Goal: Information Seeking & Learning: Understand process/instructions

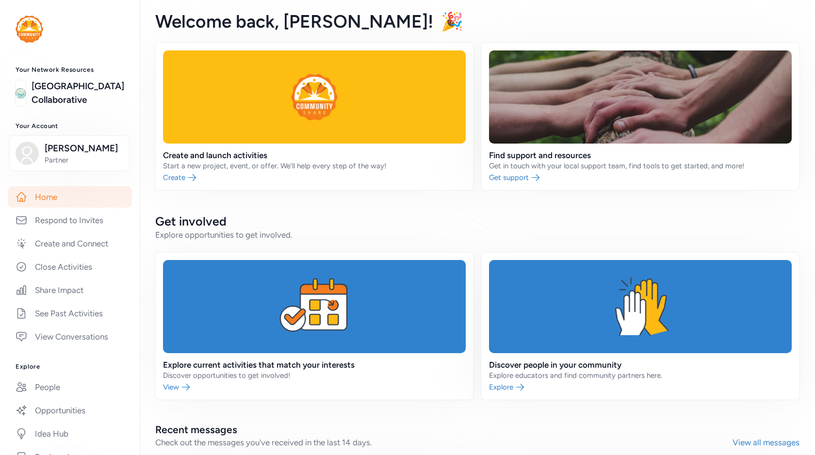
click at [44, 25] on link at bounding box center [70, 29] width 109 height 27
click at [34, 26] on img at bounding box center [30, 29] width 28 height 27
click at [84, 348] on link "View Conversations" at bounding box center [70, 336] width 124 height 21
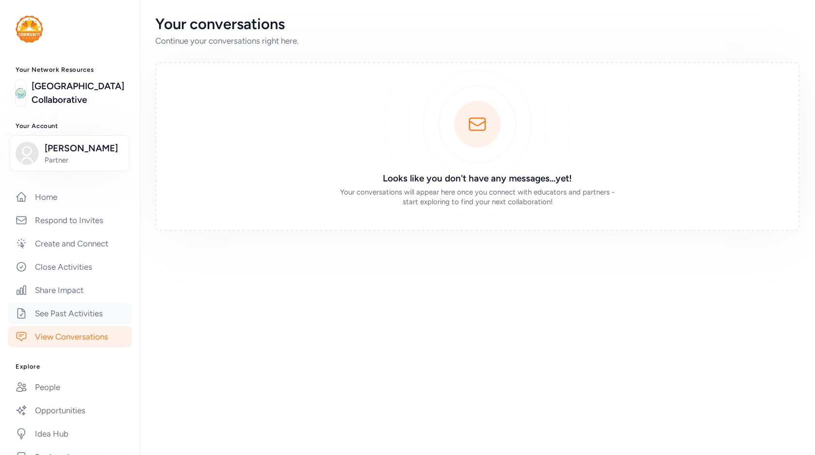
click at [82, 324] on link "See Past Activities" at bounding box center [70, 313] width 124 height 21
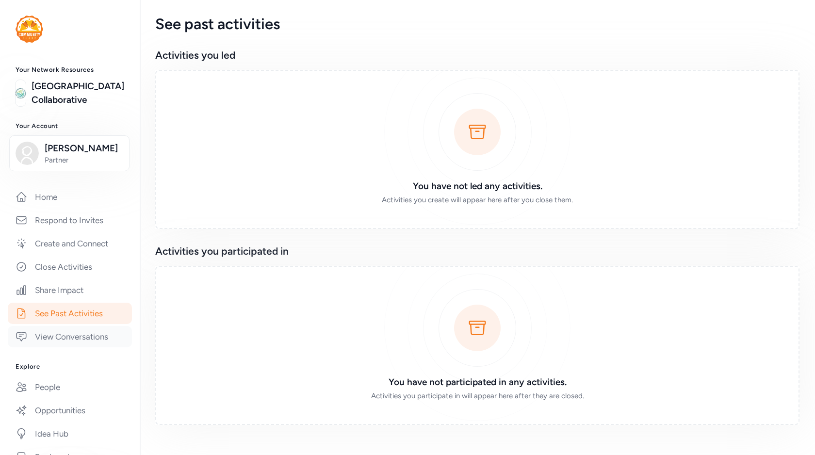
click at [79, 348] on link "View Conversations" at bounding box center [70, 336] width 124 height 21
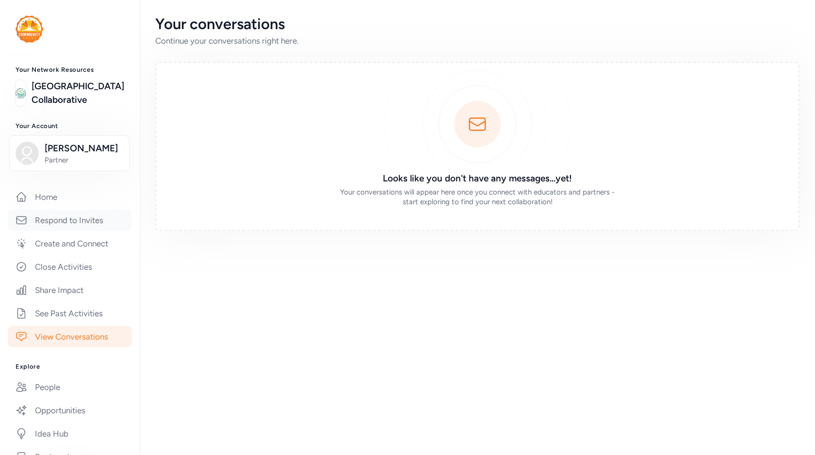
click at [82, 231] on link "Respond to Invites" at bounding box center [70, 220] width 124 height 21
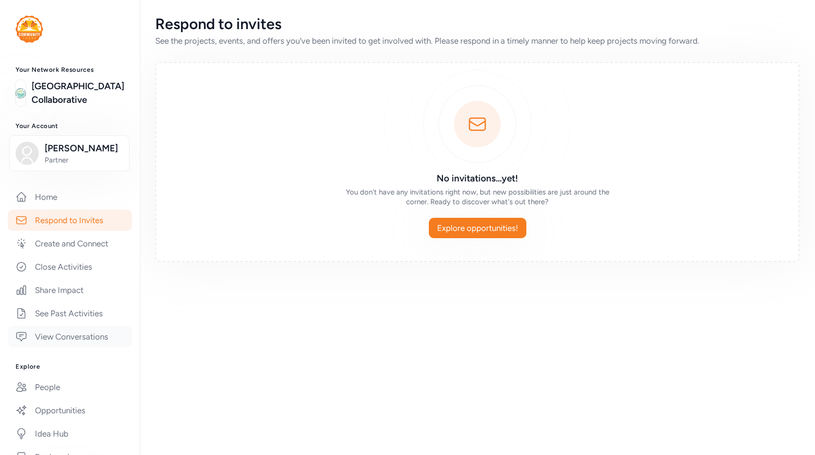
click at [57, 348] on link "View Conversations" at bounding box center [70, 336] width 124 height 21
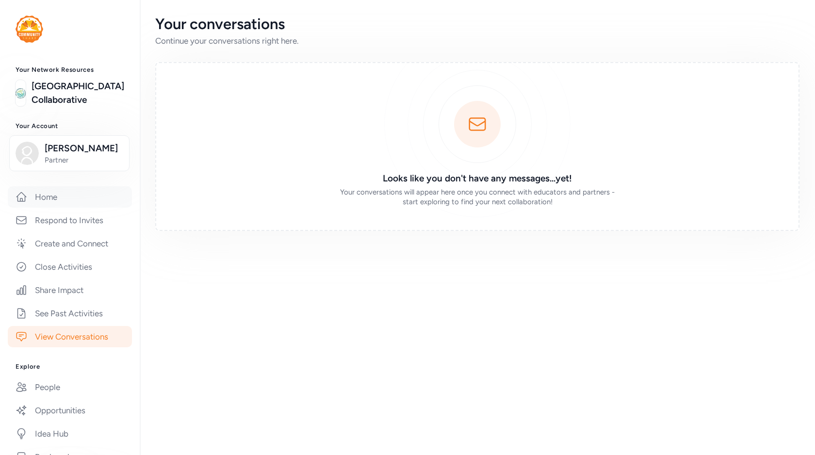
click at [55, 208] on link "Home" at bounding box center [70, 196] width 124 height 21
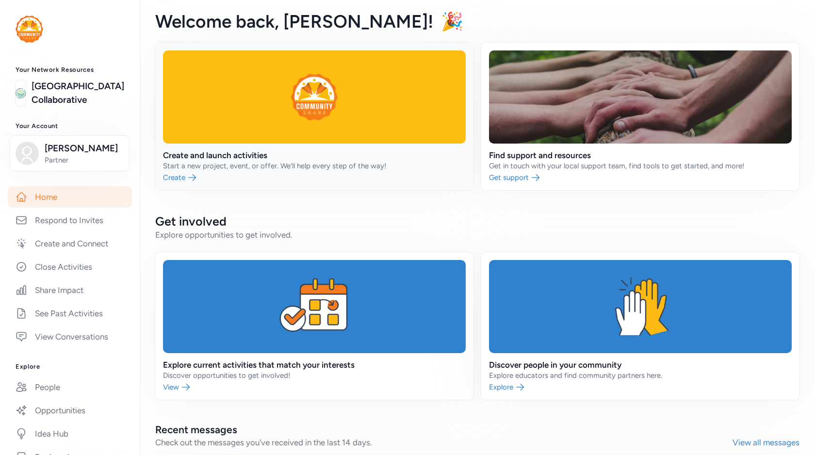
click at [222, 174] on link at bounding box center [314, 117] width 318 height 148
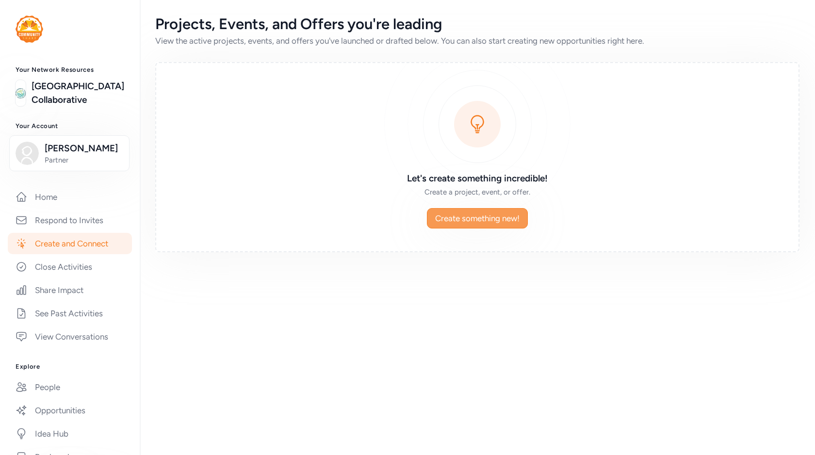
click at [464, 219] on span "Create something new!" at bounding box center [477, 219] width 84 height 12
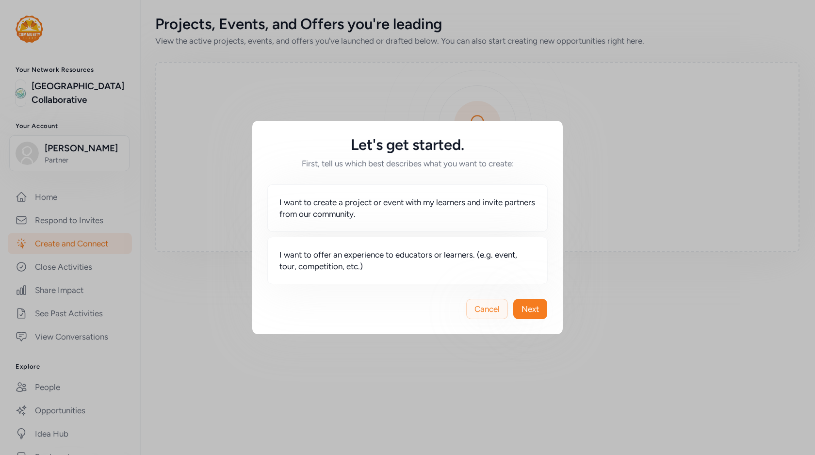
click at [498, 304] on span "Cancel" at bounding box center [487, 309] width 25 height 12
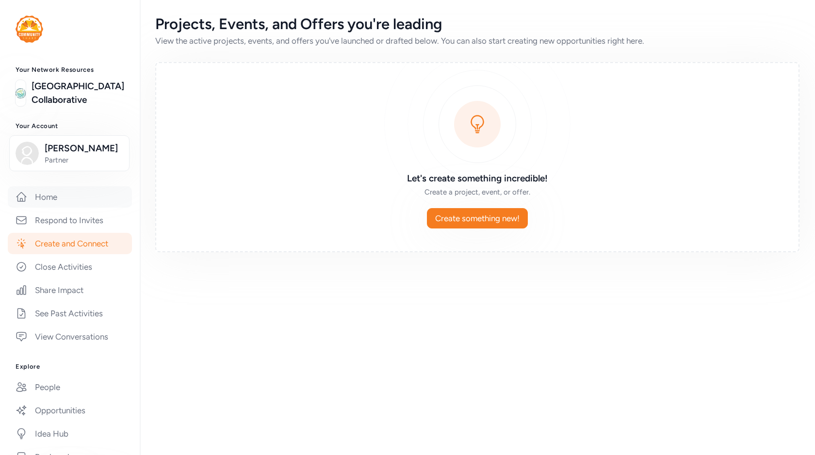
click at [70, 208] on link "Home" at bounding box center [70, 196] width 124 height 21
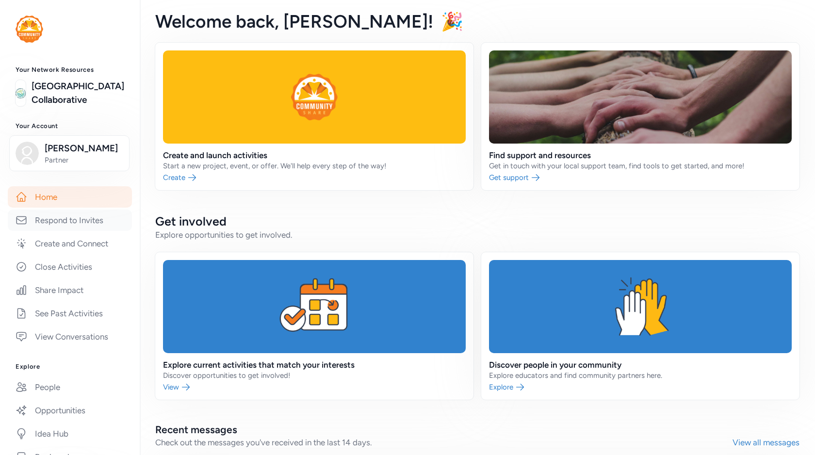
click at [51, 231] on link "Respond to Invites" at bounding box center [70, 220] width 124 height 21
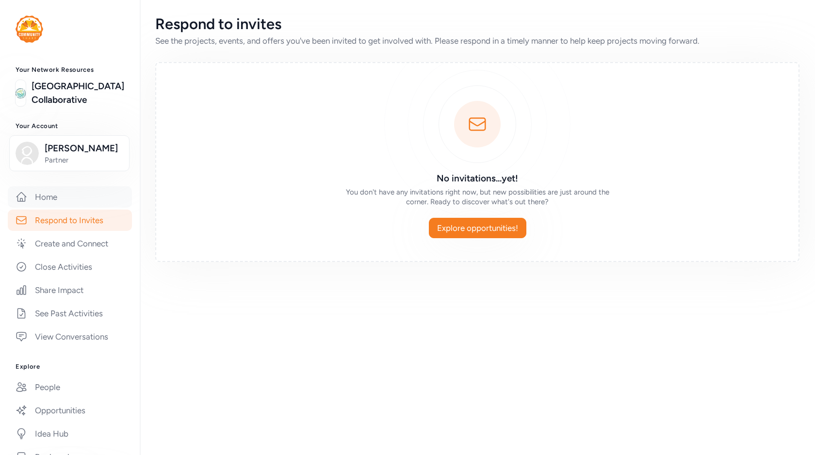
click at [45, 208] on link "Home" at bounding box center [70, 196] width 124 height 21
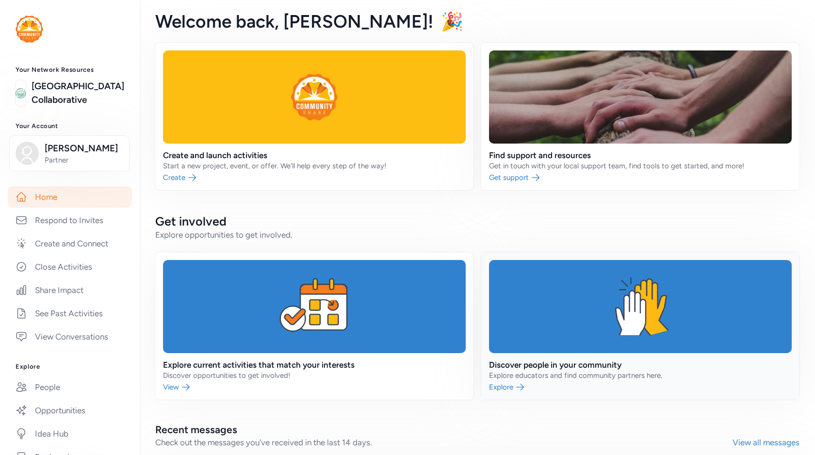
click at [549, 386] on link at bounding box center [640, 326] width 318 height 148
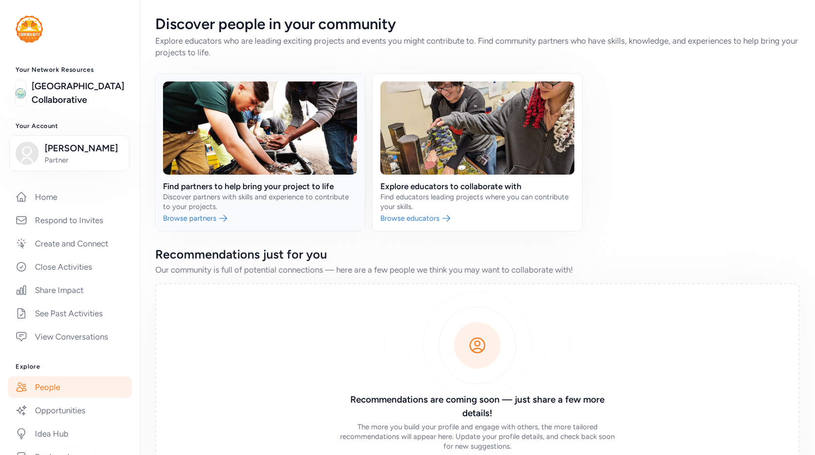
click at [268, 214] on link at bounding box center [260, 152] width 210 height 157
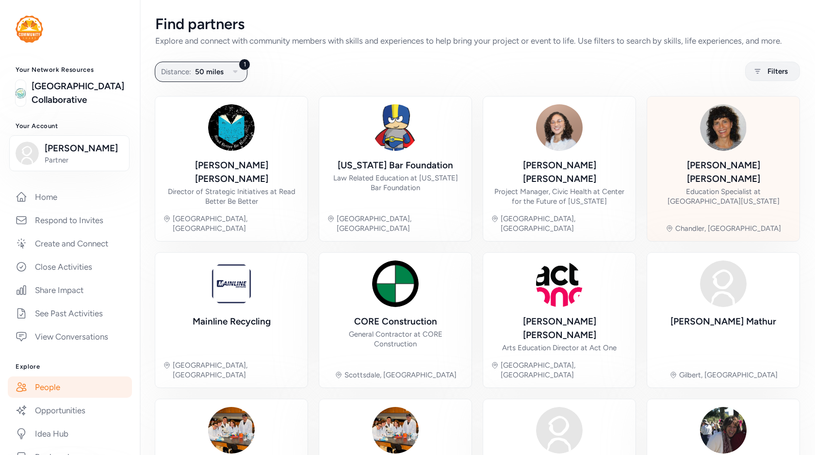
click at [669, 196] on div "Robin Palmer Education Specialist at University of Arizona Chandler, AZ" at bounding box center [723, 168] width 137 height 129
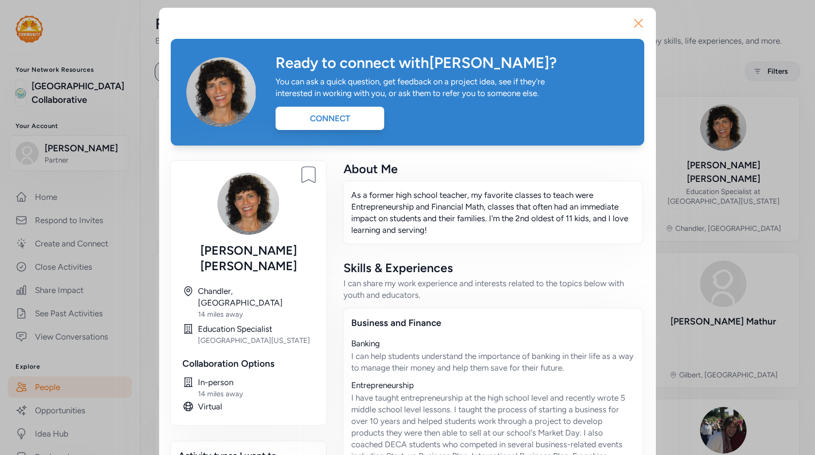
click at [639, 24] on icon "button" at bounding box center [639, 23] width 8 height 8
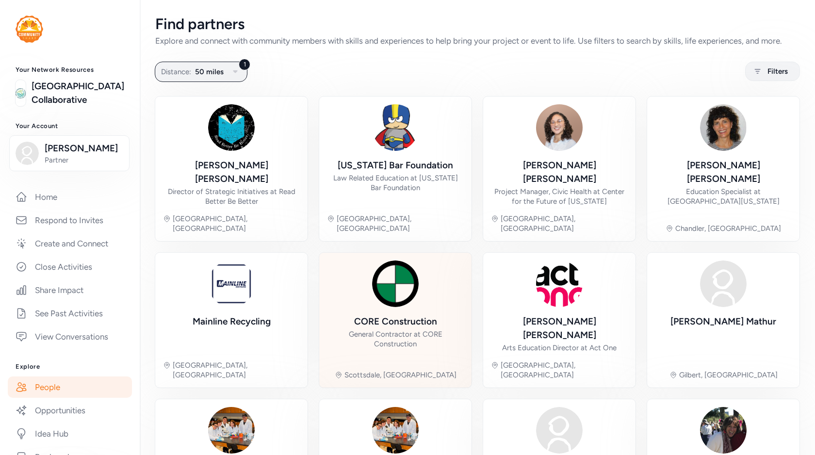
click at [342, 338] on div "CORE Construction General Contractor at CORE Construction Scottsdale, AZ" at bounding box center [395, 320] width 137 height 119
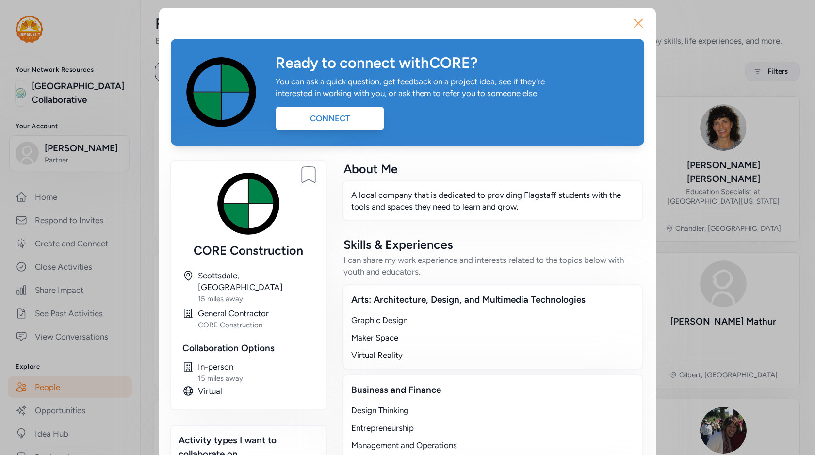
click at [633, 17] on icon "button" at bounding box center [639, 24] width 16 height 16
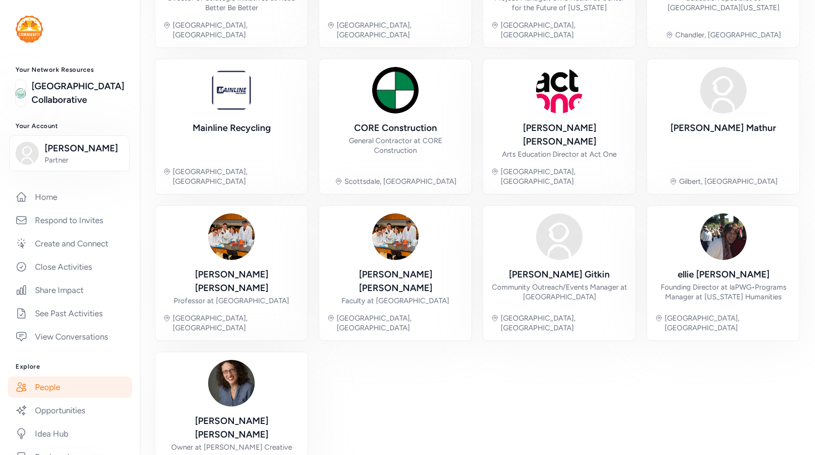
scroll to position [195, 0]
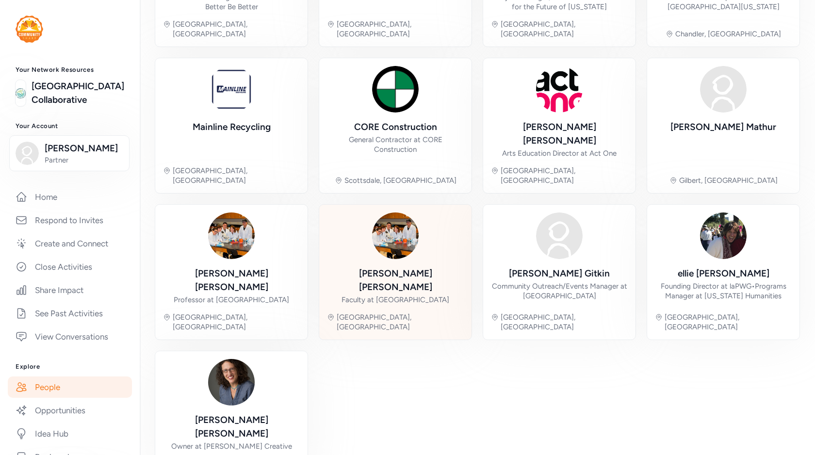
click at [441, 223] on div "Robin Cotter Faculty at Phoenix College Phoenix, AZ" at bounding box center [395, 272] width 137 height 119
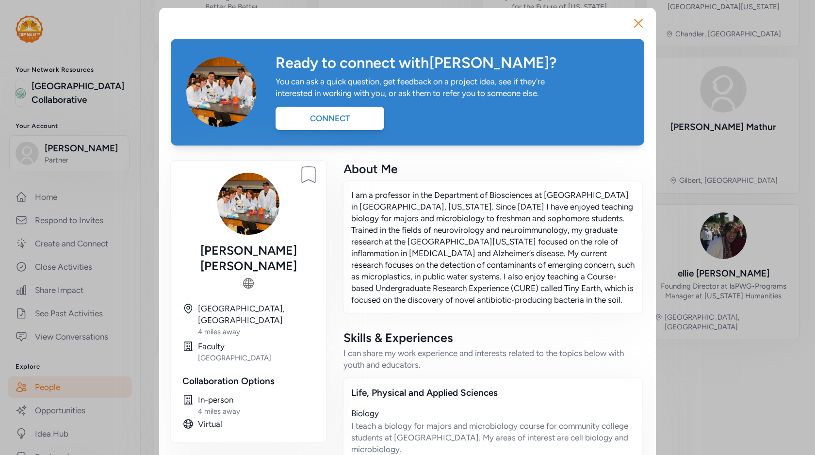
click at [672, 58] on div "Close Ready to connect with Robin ? You can ask a quick question, get feedback …" at bounding box center [407, 435] width 815 height 871
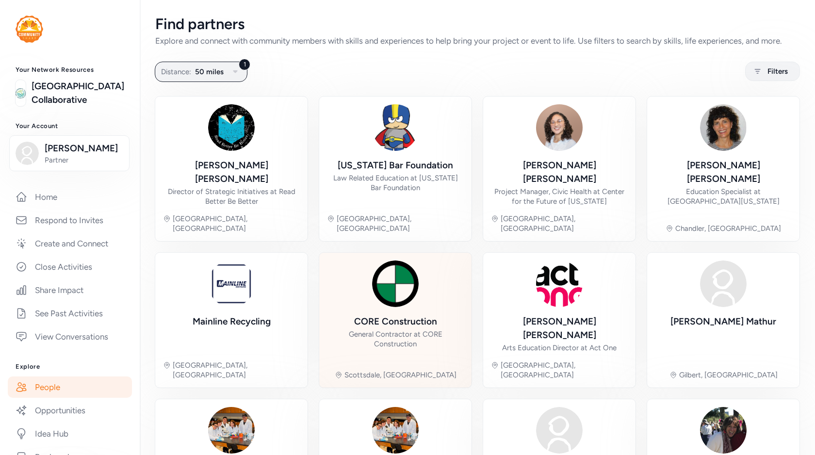
click at [366, 270] on div "CORE Construction General Contractor at CORE Construction Scottsdale, AZ" at bounding box center [395, 320] width 137 height 119
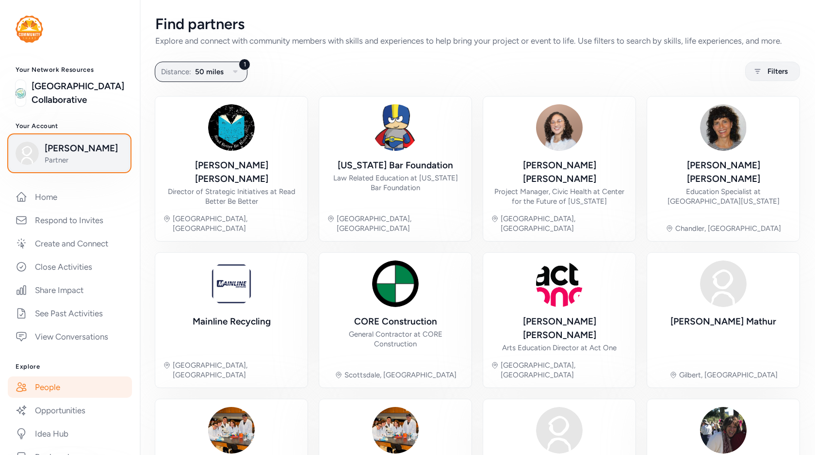
click at [84, 155] on span "Kai D" at bounding box center [84, 149] width 79 height 14
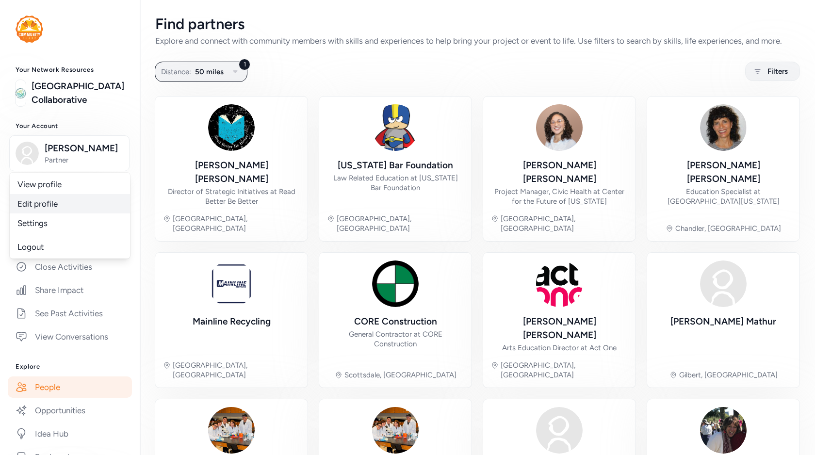
click at [71, 214] on link "Edit profile" at bounding box center [70, 203] width 120 height 19
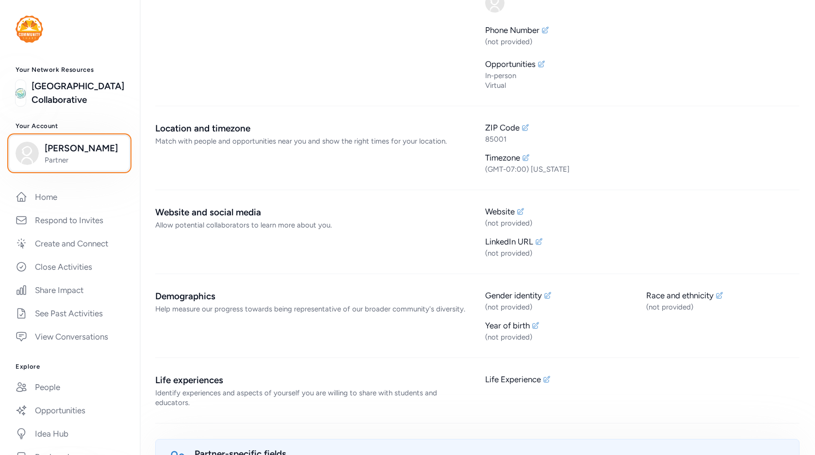
scroll to position [140, 0]
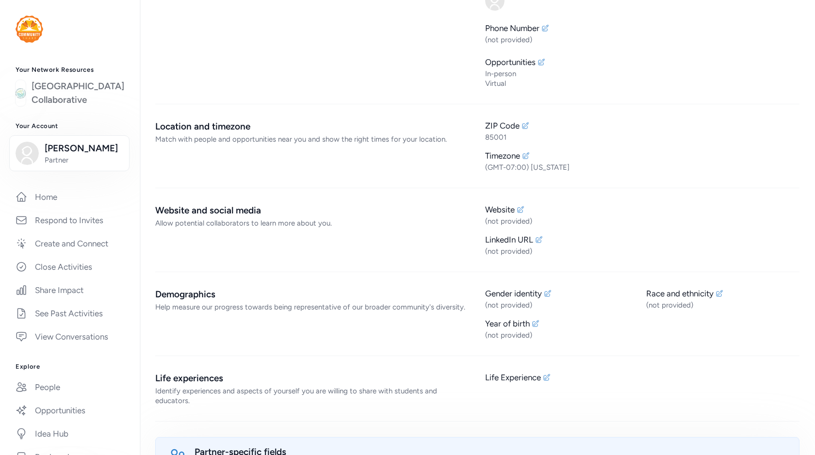
click at [82, 106] on link "Duluth Community School Collaborative" at bounding box center [78, 93] width 93 height 27
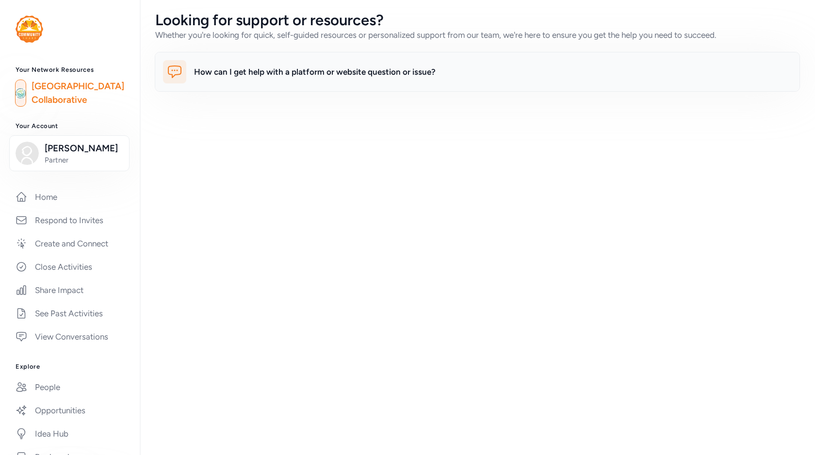
click at [221, 76] on div "How can I get help with a platform or website question or issue?" at bounding box center [315, 72] width 242 height 12
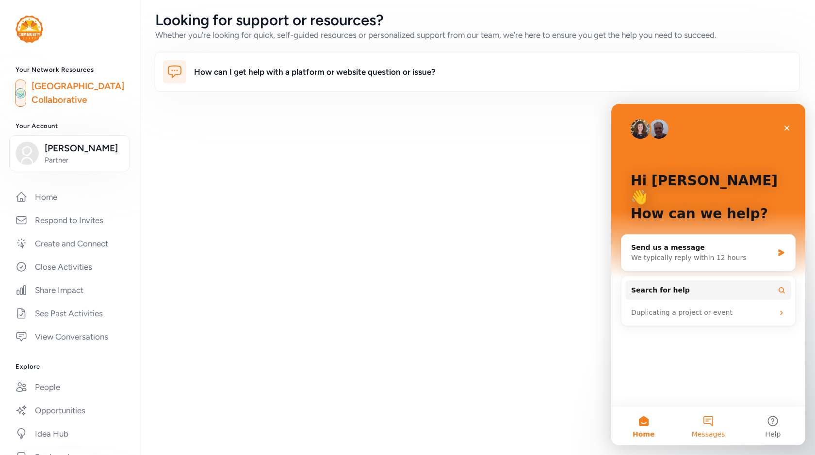
click at [695, 418] on button "Messages" at bounding box center [708, 426] width 65 height 39
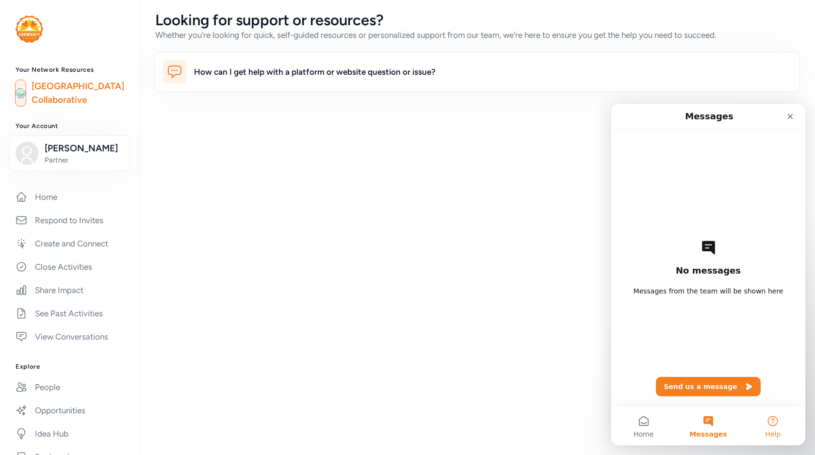
click at [747, 421] on button "Help" at bounding box center [773, 426] width 65 height 39
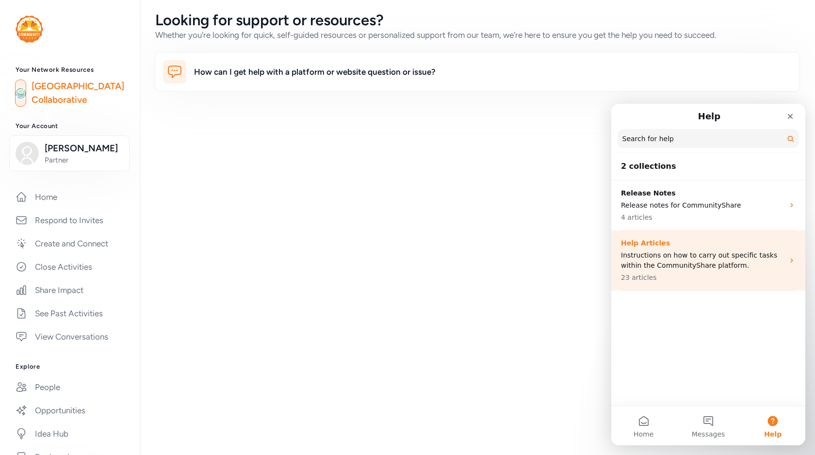
click at [668, 253] on p "Instructions on how to carry out specific tasks within the CommunityShare platf…" at bounding box center [702, 260] width 163 height 20
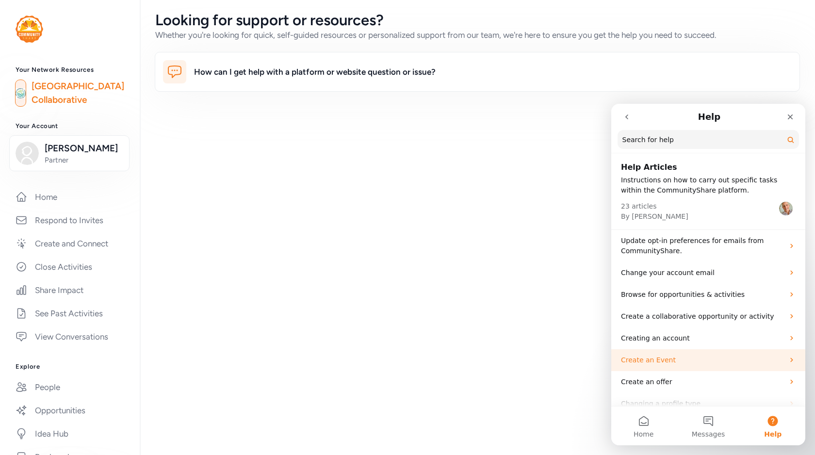
click at [663, 361] on p "Create an Event" at bounding box center [702, 360] width 163 height 10
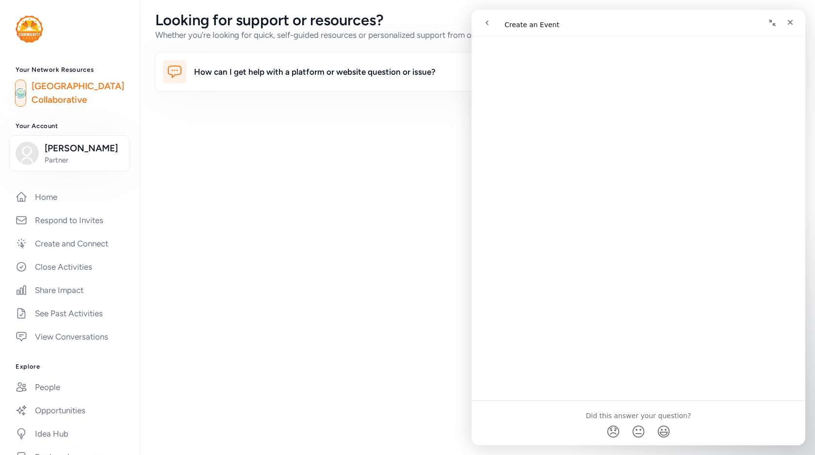
scroll to position [765, 0]
click at [661, 431] on span "😃" at bounding box center [664, 432] width 19 height 26
click at [490, 22] on icon "go back" at bounding box center [487, 23] width 8 height 8
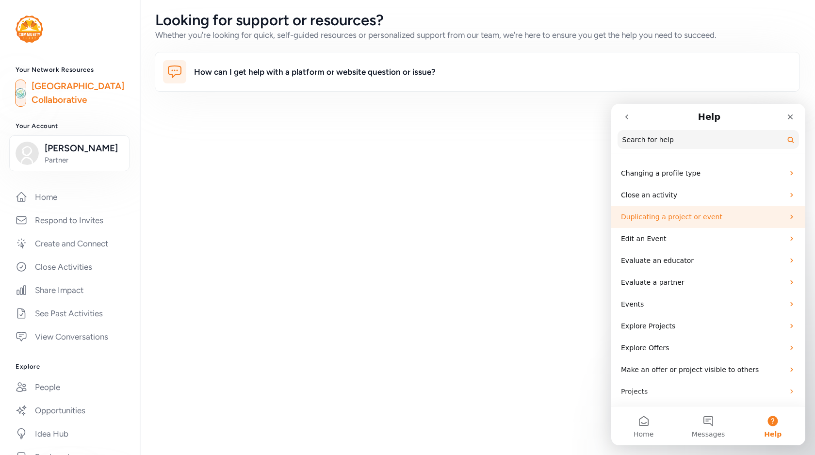
scroll to position [360, 0]
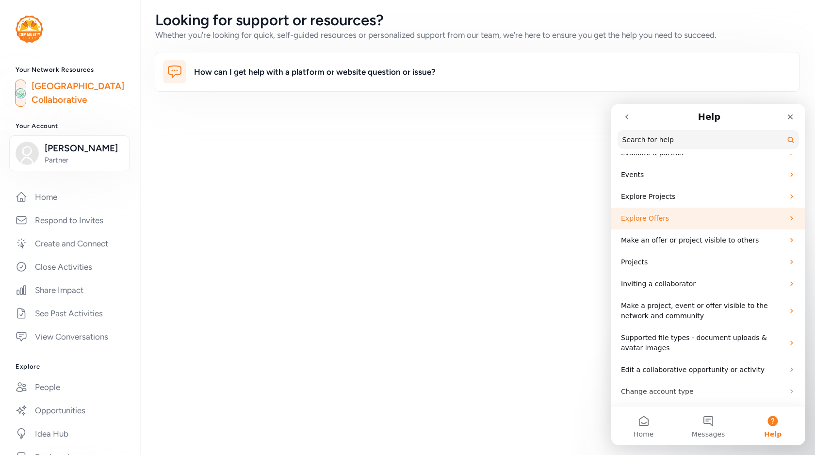
click at [679, 220] on p "Explore Offers" at bounding box center [702, 219] width 163 height 10
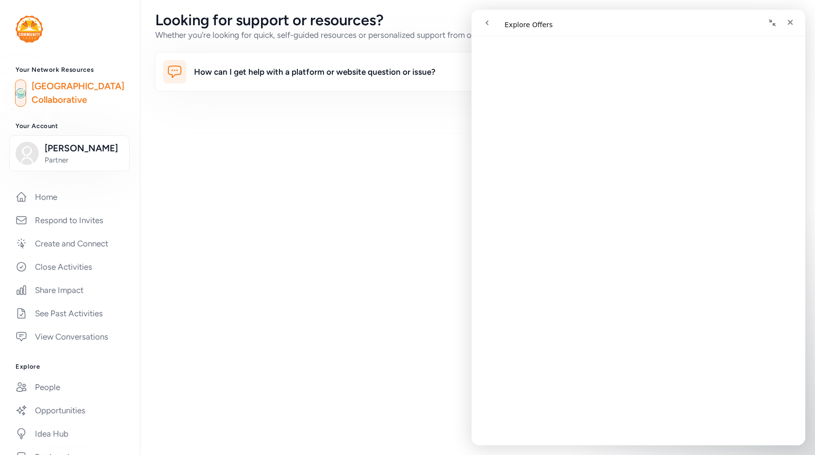
scroll to position [0, 0]
click at [482, 24] on button "go back" at bounding box center [487, 23] width 18 height 18
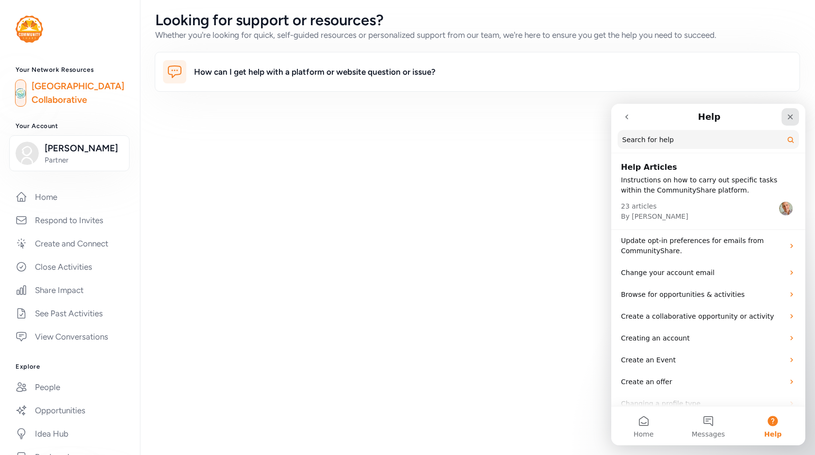
click at [794, 116] on icon "Close" at bounding box center [791, 117] width 8 height 8
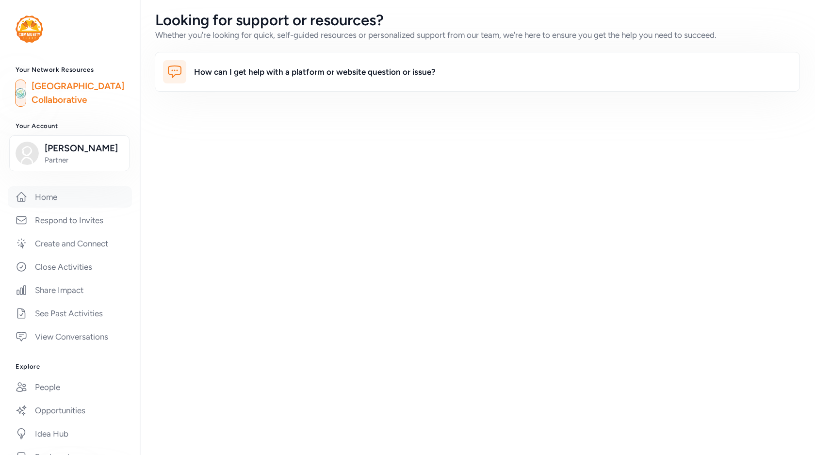
click at [67, 208] on link "Home" at bounding box center [70, 196] width 124 height 21
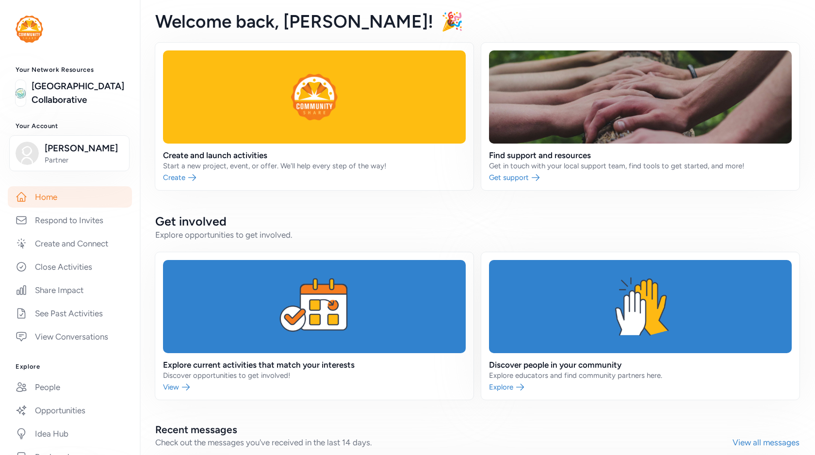
click at [503, 224] on h2 "Get involved" at bounding box center [477, 222] width 645 height 16
click at [523, 180] on link at bounding box center [640, 117] width 318 height 148
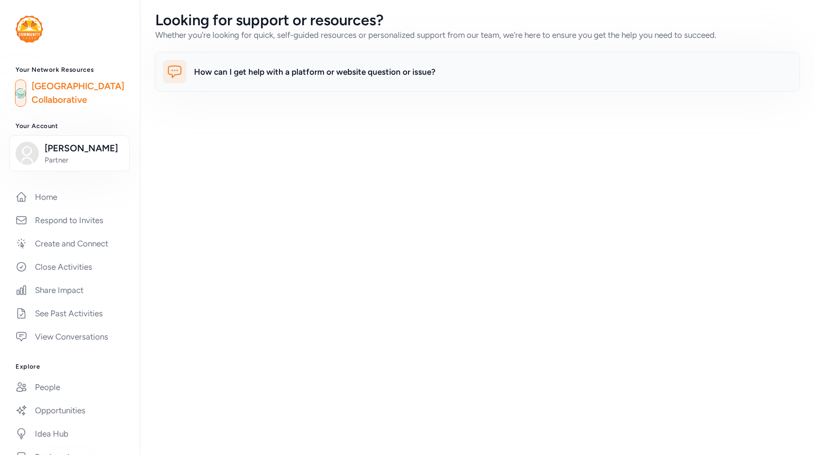
click at [457, 77] on div "How can I get help with a platform or website question or issue?" at bounding box center [493, 71] width 598 height 23
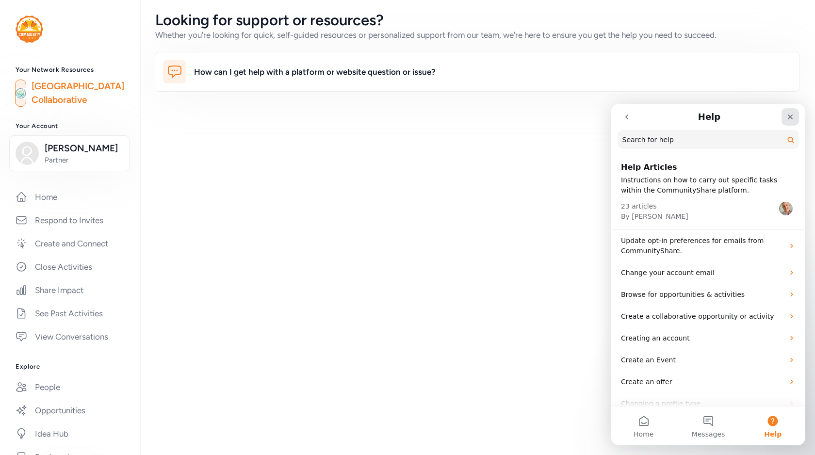
click at [791, 117] on icon "Close" at bounding box center [790, 117] width 5 height 5
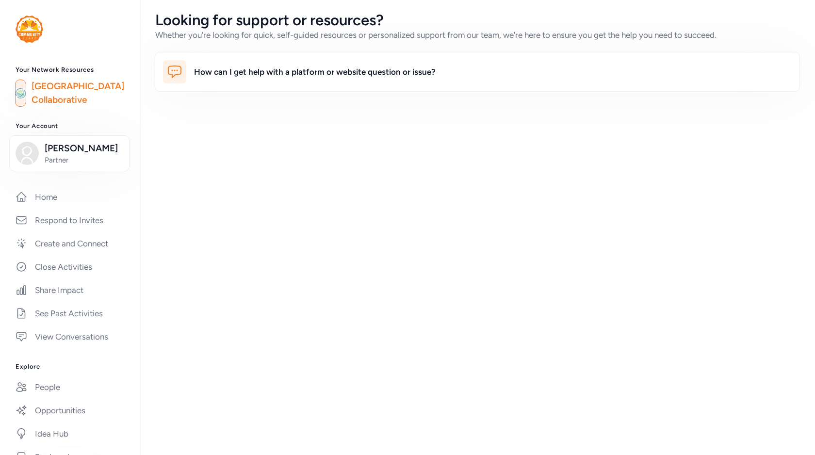
click at [32, 34] on img at bounding box center [30, 29] width 28 height 27
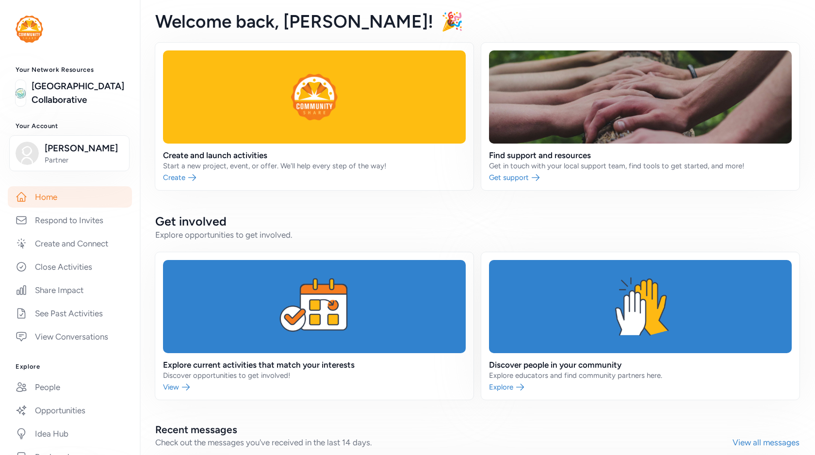
click at [30, 33] on img at bounding box center [30, 29] width 28 height 27
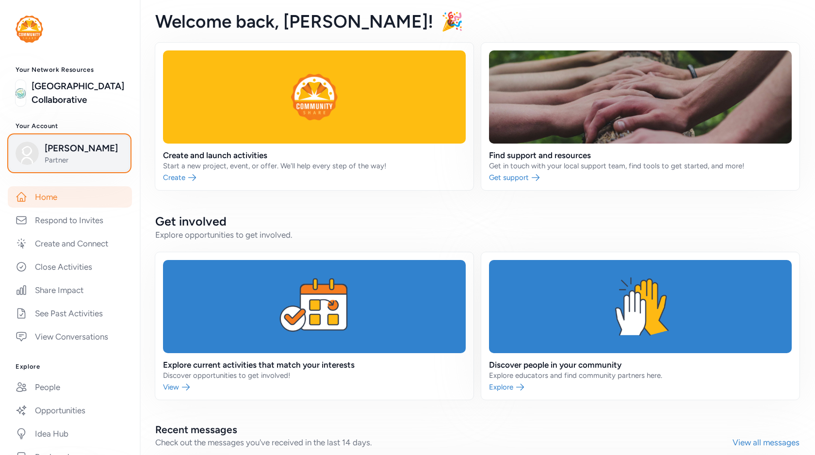
click at [81, 155] on span "Kai D" at bounding box center [84, 149] width 79 height 14
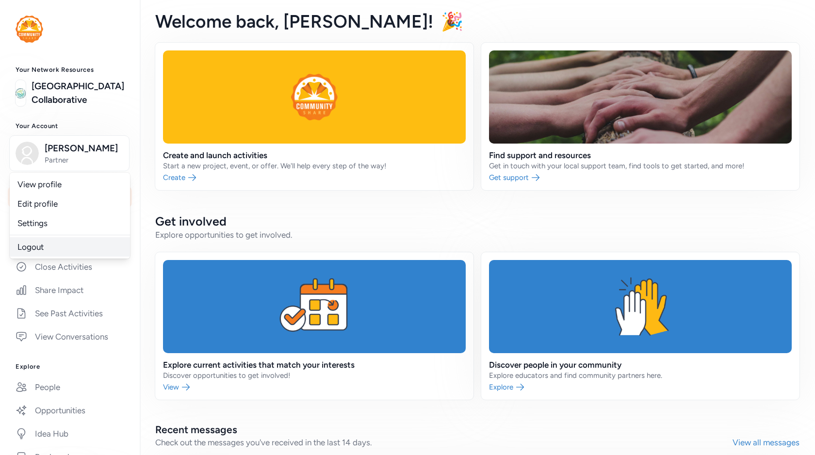
click at [61, 257] on link "Logout" at bounding box center [70, 246] width 120 height 19
